Goal: Task Accomplishment & Management: Manage account settings

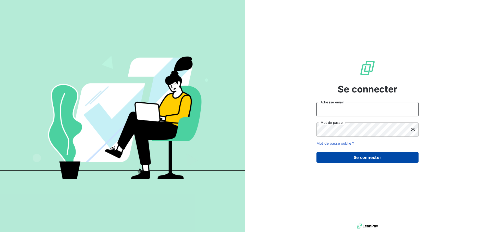
type input "[PERSON_NAME][EMAIL_ADDRESS][DOMAIN_NAME]"
click at [376, 157] on button "Se connecter" at bounding box center [367, 157] width 102 height 11
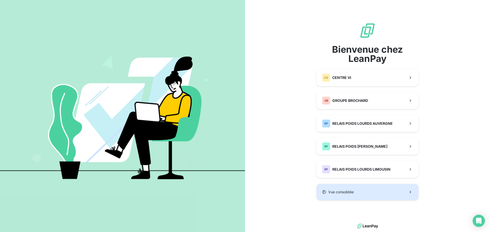
click at [357, 193] on button "Vue consolidée" at bounding box center [367, 192] width 102 height 16
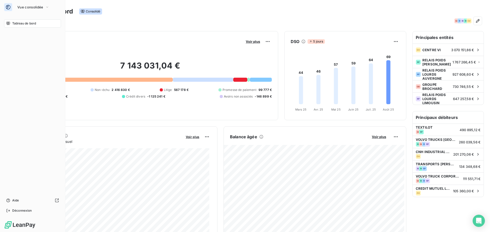
click at [29, 27] on div "Tableau de bord" at bounding box center [32, 23] width 57 height 8
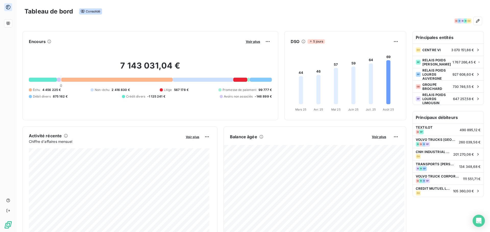
click at [371, 133] on div "Balance âgée Voir plus" at bounding box center [315, 137] width 182 height 8
click at [372, 137] on span "Voir plus" at bounding box center [379, 137] width 14 height 4
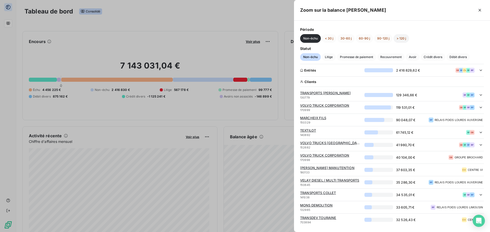
click at [401, 39] on button "> 120 j" at bounding box center [401, 38] width 16 height 9
